Goal: Information Seeking & Learning: Learn about a topic

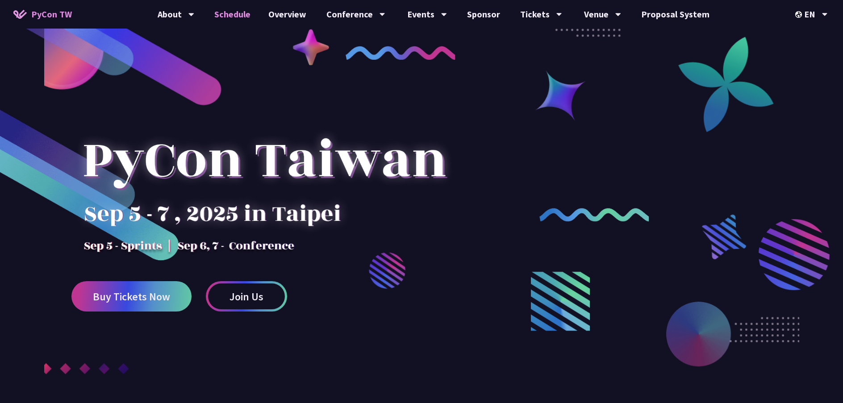
click at [245, 19] on link "Schedule" at bounding box center [232, 14] width 54 height 29
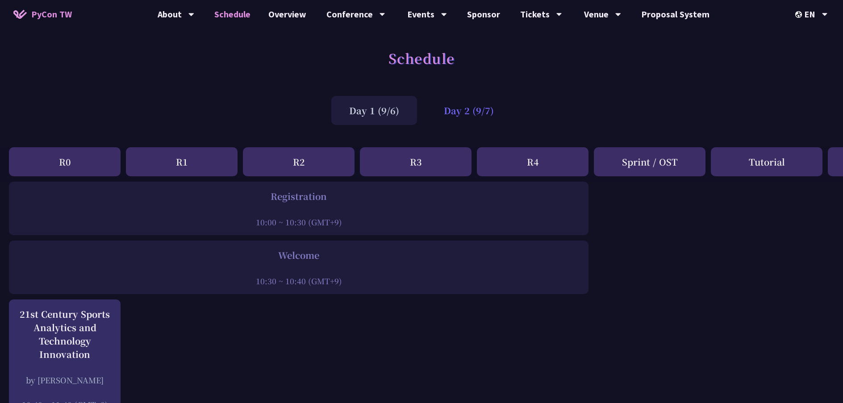
click at [487, 99] on div "Day 2 (9/7)" at bounding box center [469, 110] width 86 height 29
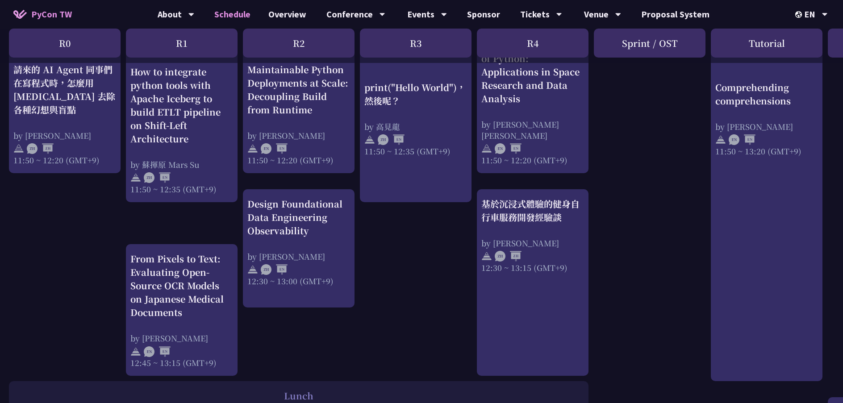
scroll to position [378, 0]
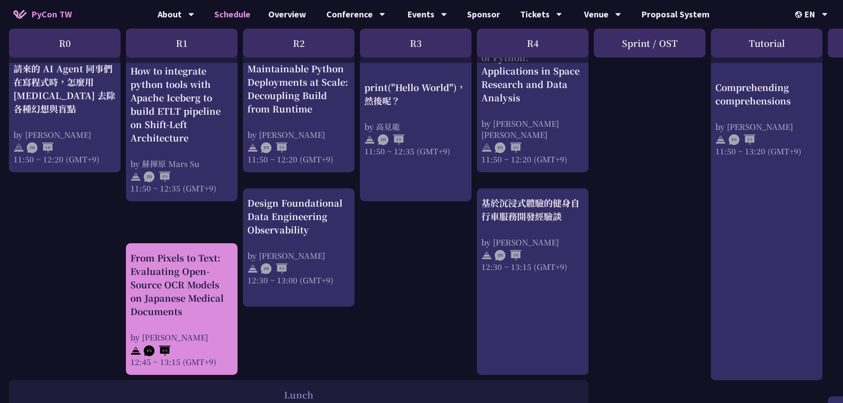
click at [175, 275] on div "From Pixels to Text: Evaluating Open-Source OCR Models on Japanese Medical Docu…" at bounding box center [181, 284] width 103 height 67
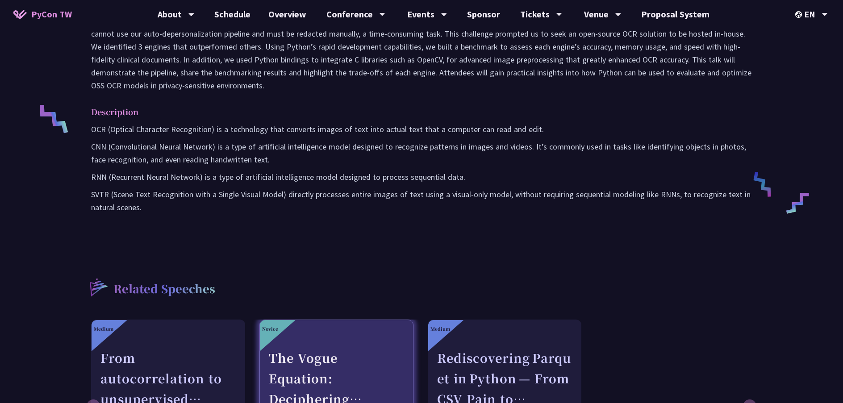
scroll to position [254, 0]
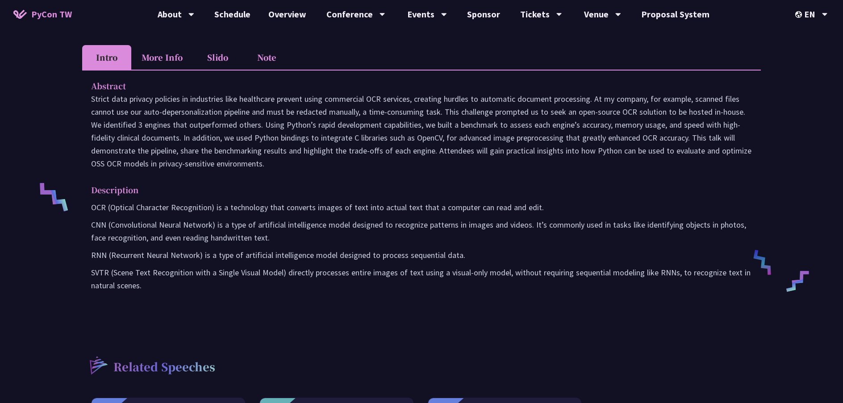
click at [255, 102] on p at bounding box center [421, 131] width 661 height 78
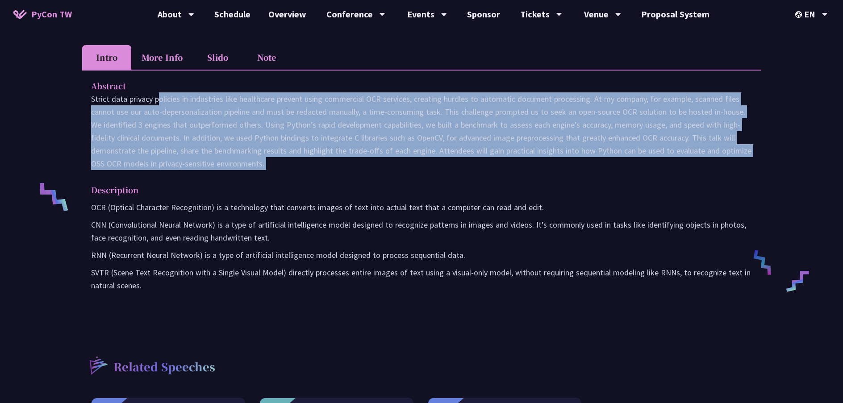
drag, startPoint x: 92, startPoint y: 99, endPoint x: 278, endPoint y: 180, distance: 203.2
click at [278, 180] on div "Abstract Description OCR (Optical Character Recognition) is a technology that c…" at bounding box center [421, 192] width 679 height 245
copy div "Strict data privacy policies in industries like healthcare prevent using commer…"
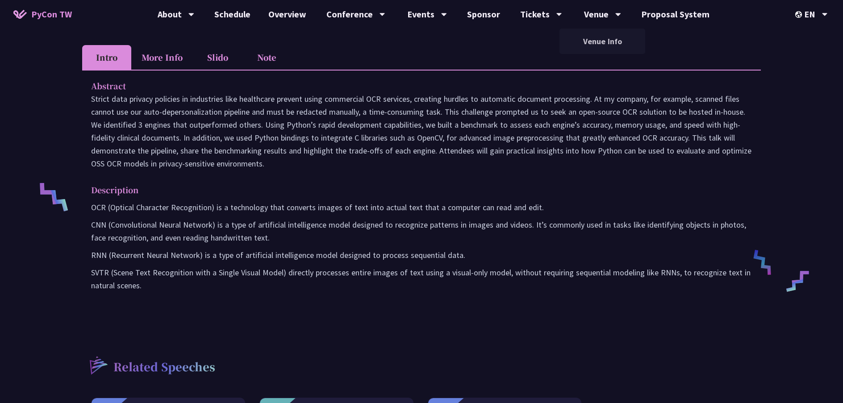
click at [504, 205] on p "OCR (Optical Character Recognition) is a technology that converts images of tex…" at bounding box center [421, 207] width 661 height 13
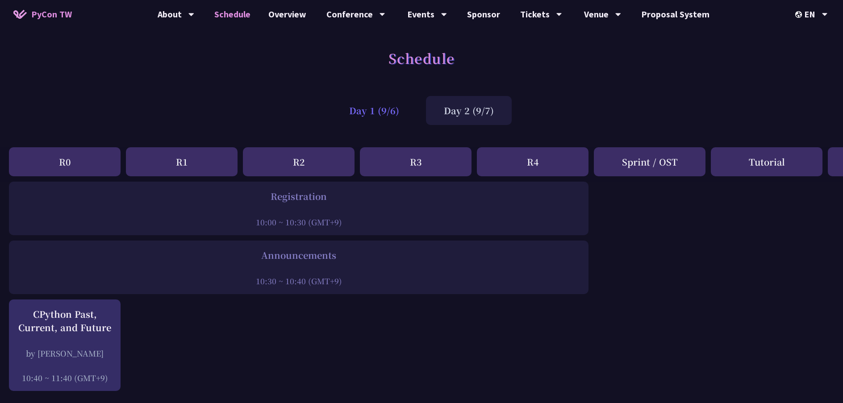
click at [394, 111] on div "Day 1 (9/6)" at bounding box center [374, 110] width 86 height 29
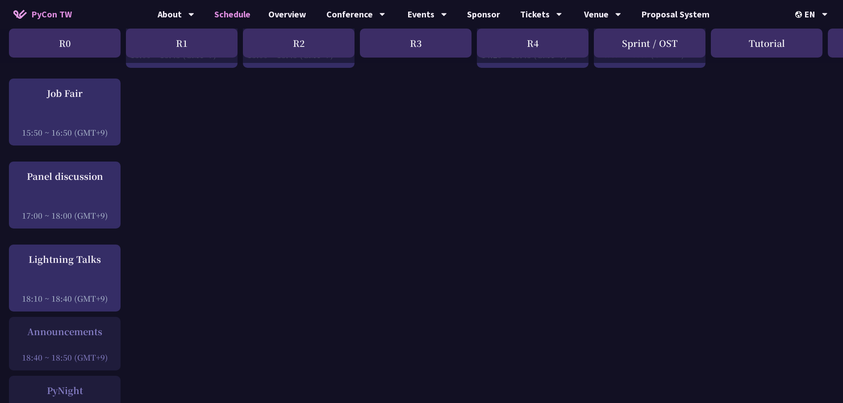
scroll to position [1075, 0]
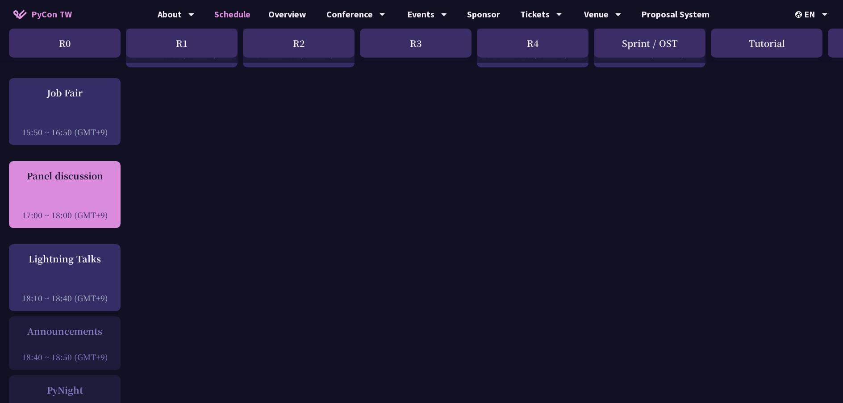
click at [77, 177] on div "Panel discussion 17:00 ~ 18:00 (GMT+9)" at bounding box center [64, 194] width 103 height 51
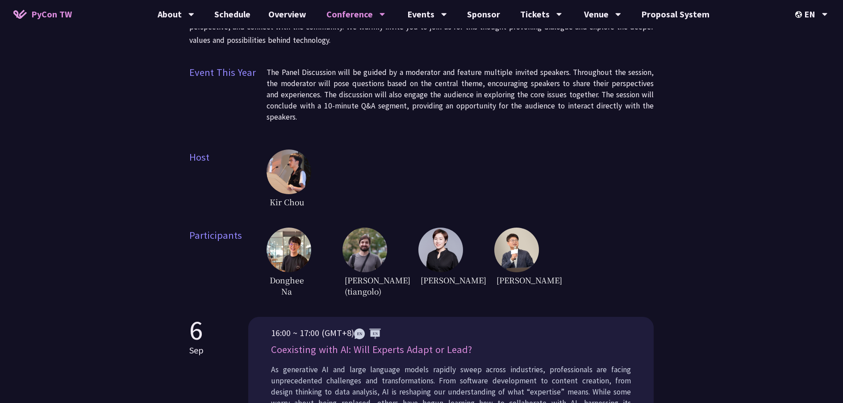
scroll to position [193, 0]
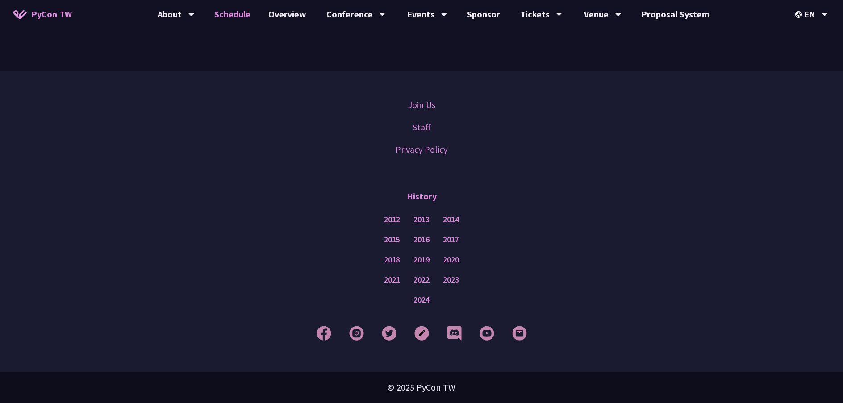
scroll to position [1075, 0]
